Goal: Check status: Check status

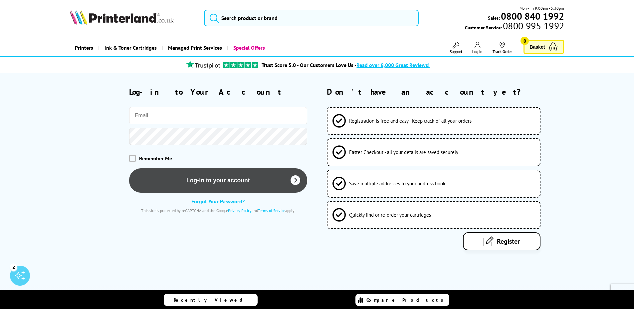
type input "[EMAIL_ADDRESS][DOMAIN_NAME]"
click at [230, 178] on button "Log-in to your account" at bounding box center [218, 180] width 178 height 24
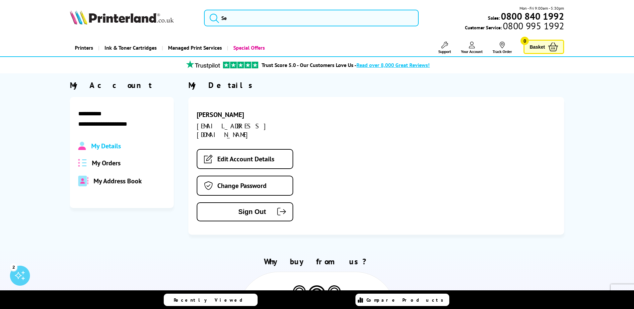
click at [113, 162] on span "My Orders" at bounding box center [106, 162] width 29 height 9
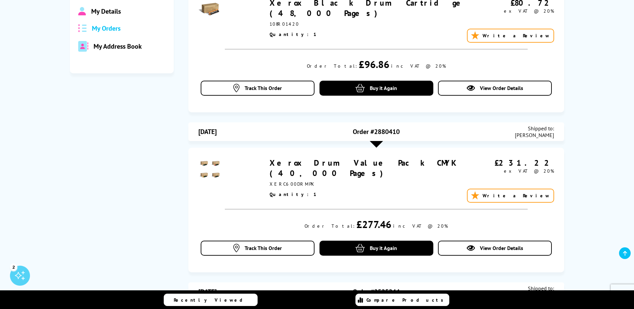
scroll to position [166, 0]
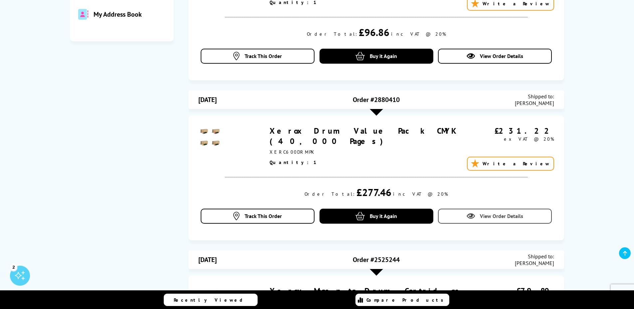
click at [498, 215] on span "View Order Details" at bounding box center [501, 215] width 43 height 7
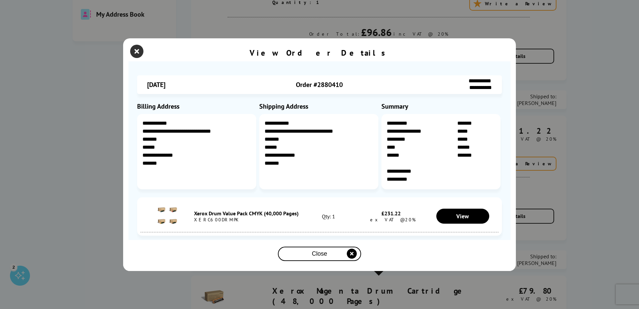
click at [138, 50] on icon "close modal" at bounding box center [136, 51] width 13 height 13
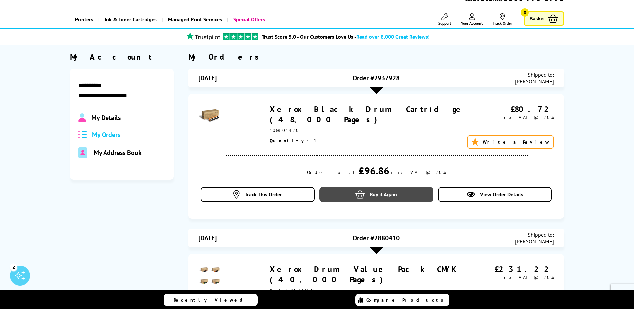
scroll to position [0, 0]
